Goal: Communication & Community: Answer question/provide support

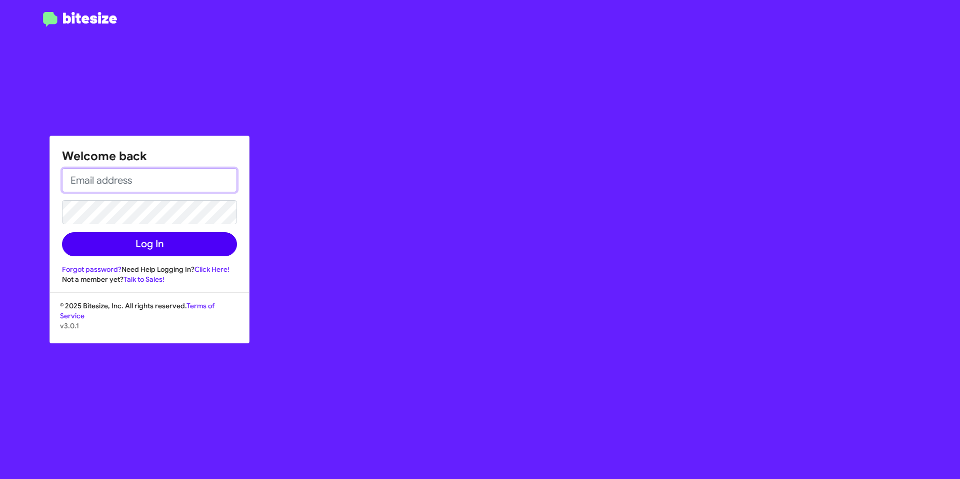
type input "[EMAIL_ADDRESS][DOMAIN_NAME]"
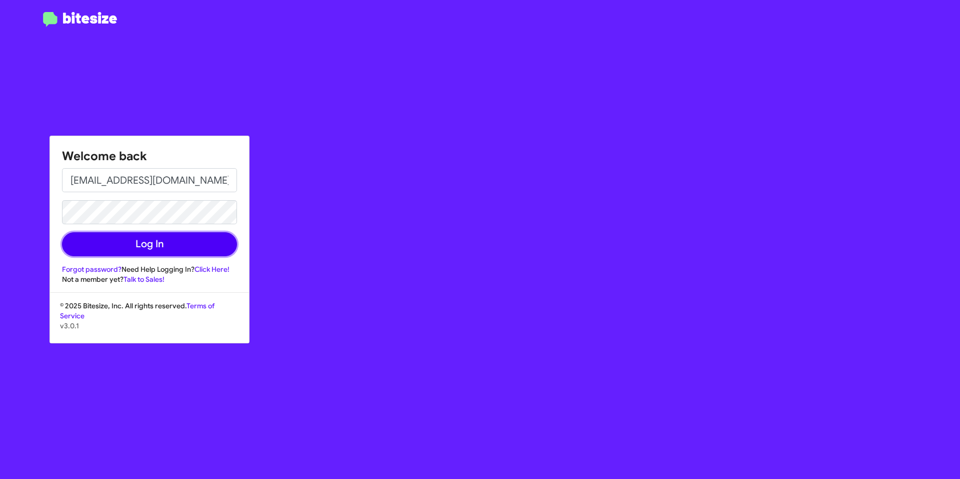
click at [175, 242] on button "Log In" at bounding box center [149, 244] width 175 height 24
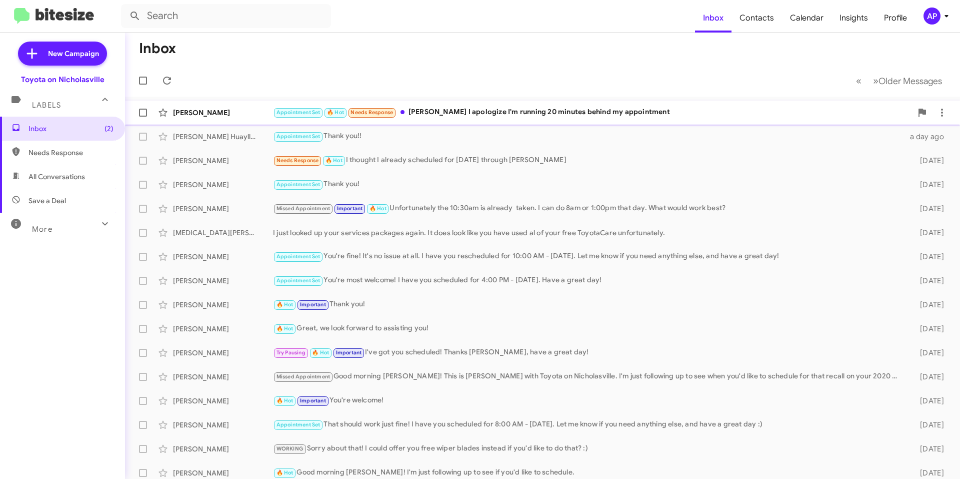
click at [484, 103] on div "[PERSON_NAME] Appointment Set 🔥 Hot Needs Response [PERSON_NAME] I apologize I'…" at bounding box center [542, 113] width 819 height 20
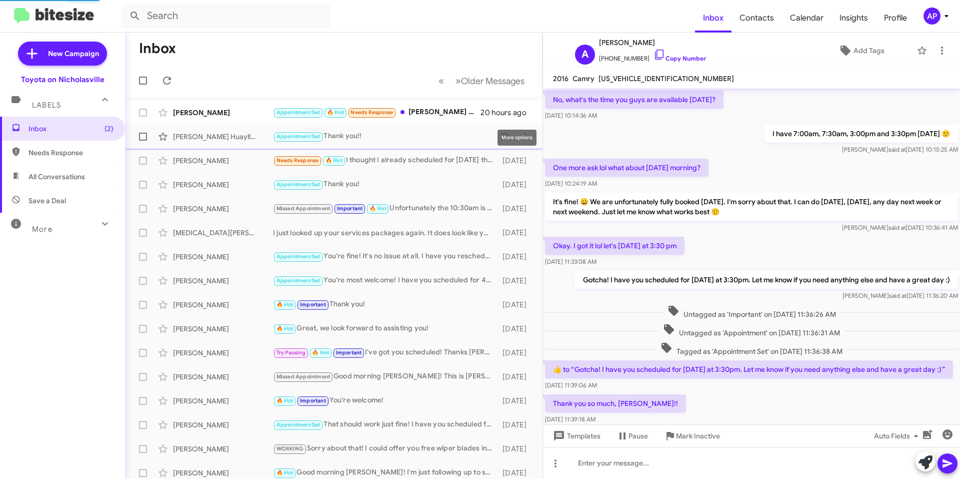
scroll to position [342, 0]
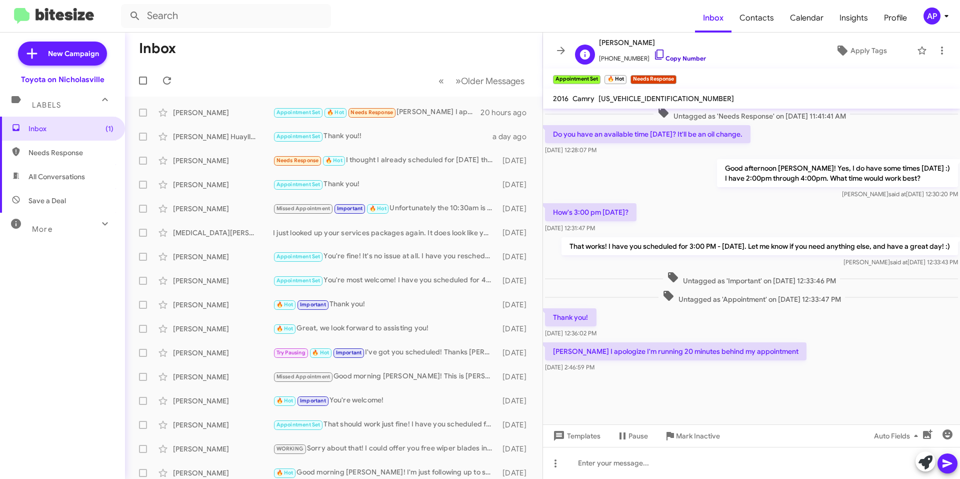
click at [484, 56] on link "Copy Number" at bounding box center [680, 59] width 53 height 8
click at [484, 464] on div at bounding box center [751, 463] width 417 height 32
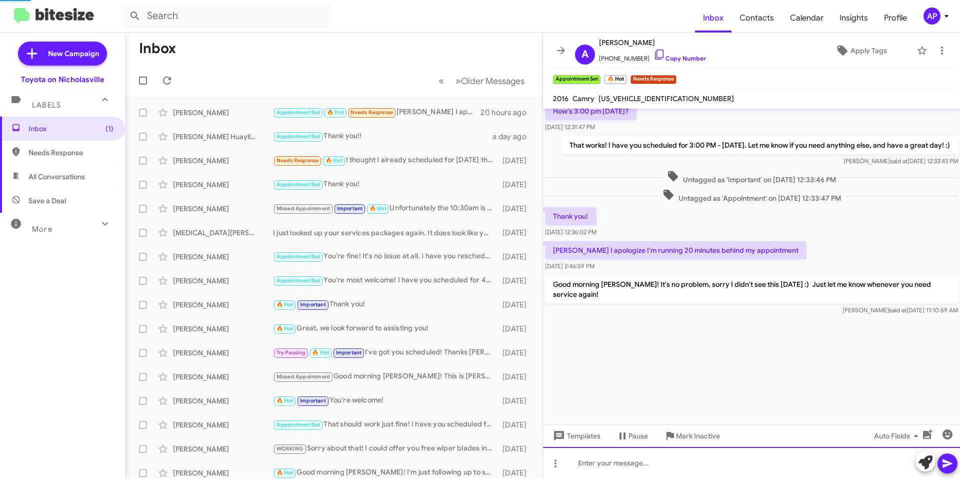
scroll to position [1897, 0]
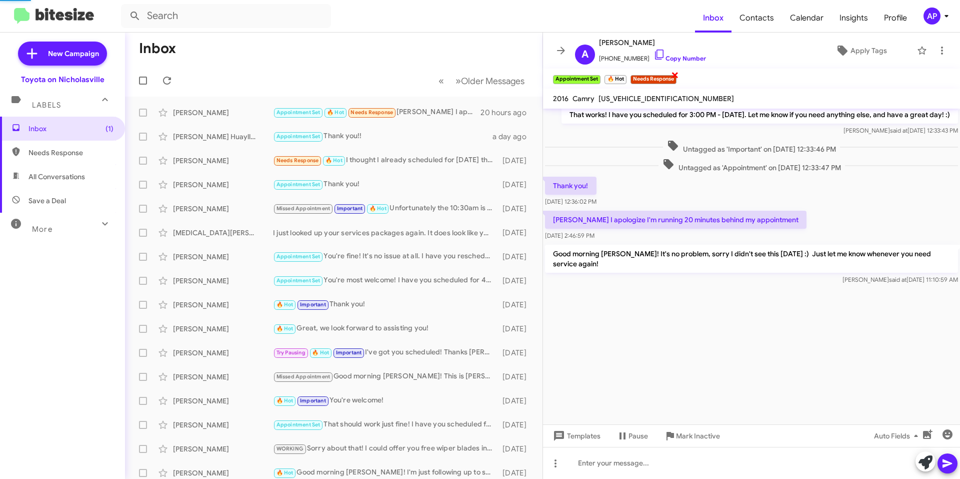
click at [484, 76] on span "×" at bounding box center [675, 75] width 8 height 12
click at [484, 75] on span "×" at bounding box center [625, 75] width 8 height 12
click at [484, 46] on span at bounding box center [561, 51] width 20 height 12
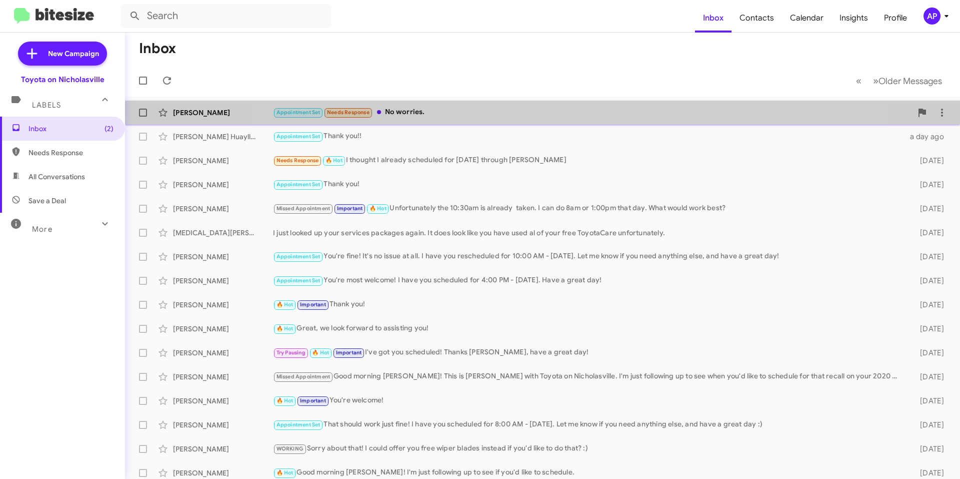
click at [484, 105] on div "[PERSON_NAME] Appointment Set Needs Response No worries. a few seconds ago" at bounding box center [542, 113] width 819 height 20
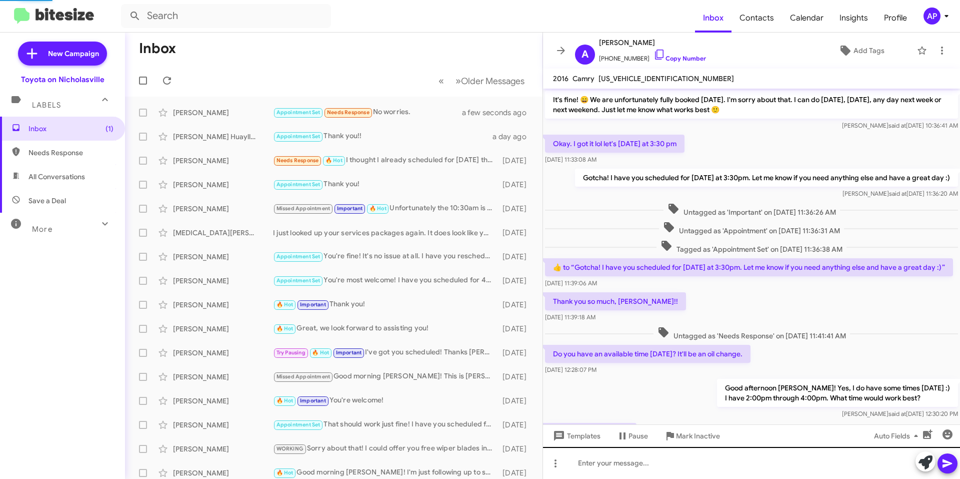
scroll to position [316, 0]
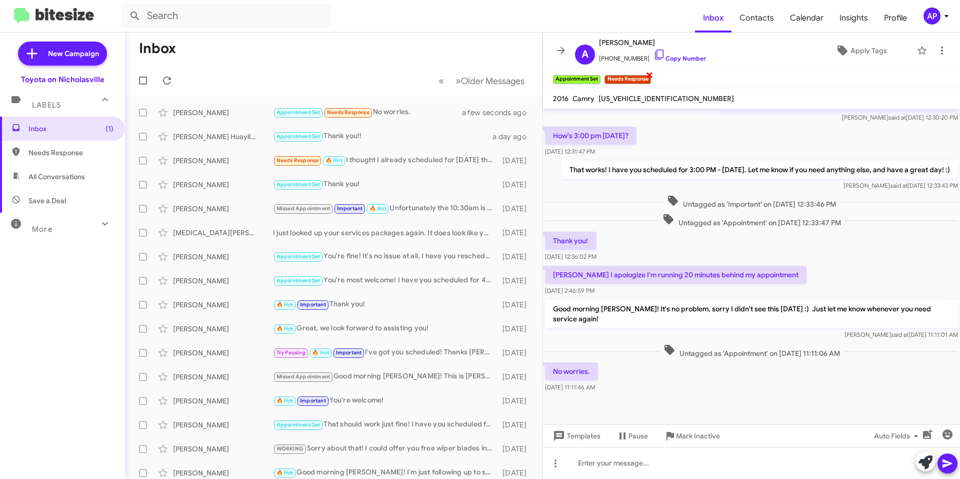
click at [484, 75] on span "×" at bounding box center [650, 75] width 8 height 12
click at [484, 46] on icon at bounding box center [561, 51] width 12 height 12
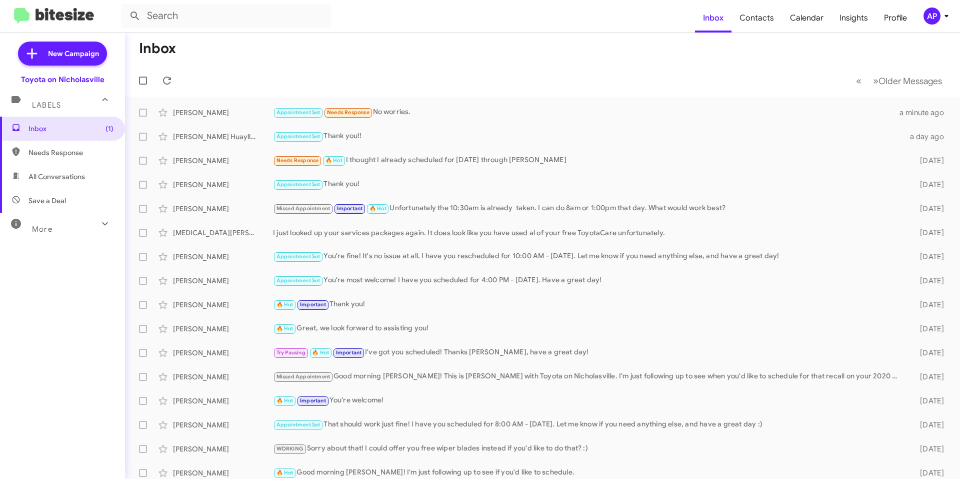
click at [70, 179] on span "All Conversations" at bounding box center [57, 177] width 57 height 10
type input "in:all-conversations"
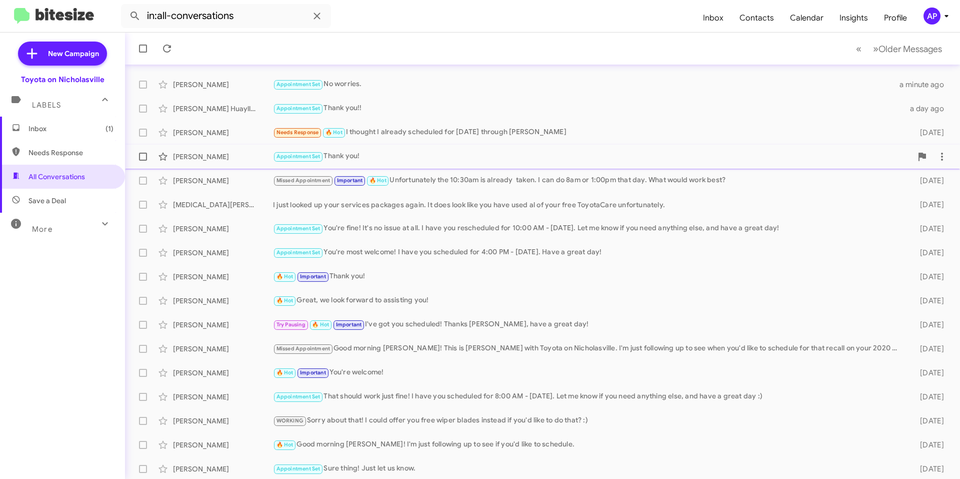
scroll to position [50, 0]
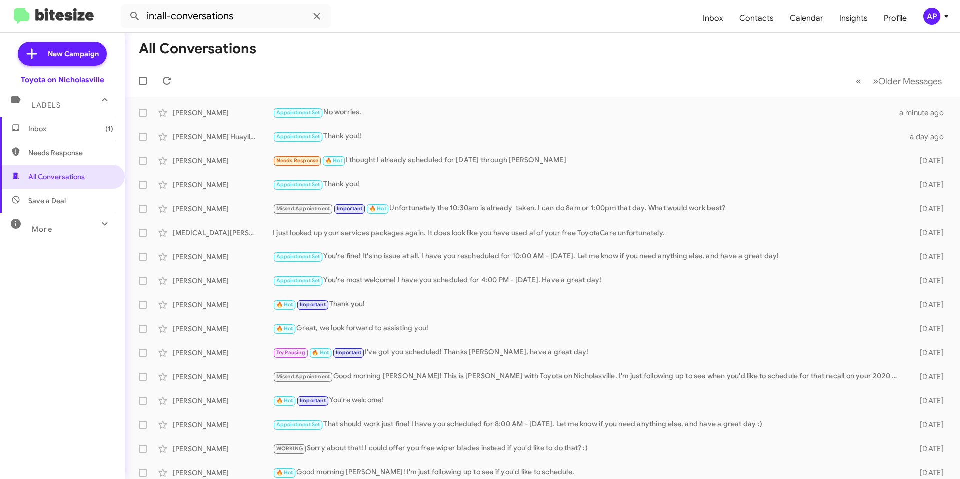
click at [66, 120] on span "Inbox (1)" at bounding box center [62, 129] width 125 height 24
